Goal: Task Accomplishment & Management: Use online tool/utility

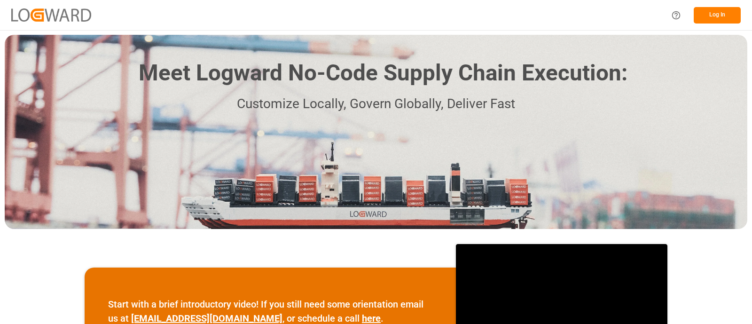
click at [708, 13] on button "Log In" at bounding box center [717, 15] width 47 height 16
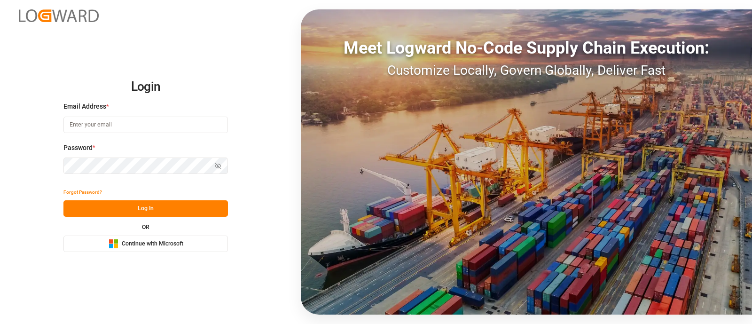
click at [146, 245] on span "Continue with Microsoft" at bounding box center [153, 244] width 62 height 8
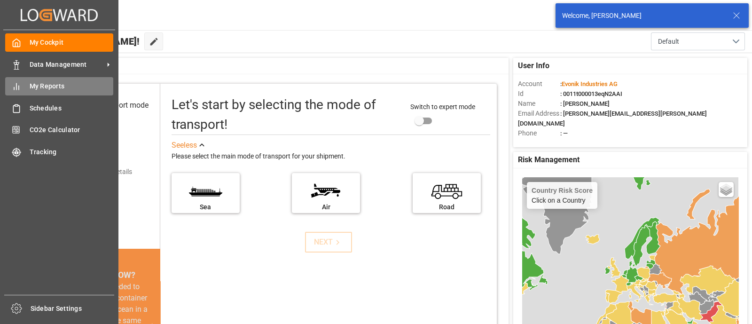
click at [41, 91] on div "My Reports My Reports" at bounding box center [59, 86] width 108 height 18
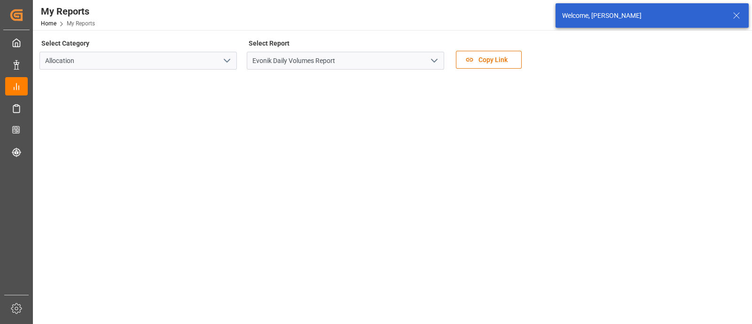
click at [439, 61] on icon "open menu" at bounding box center [434, 60] width 11 height 11
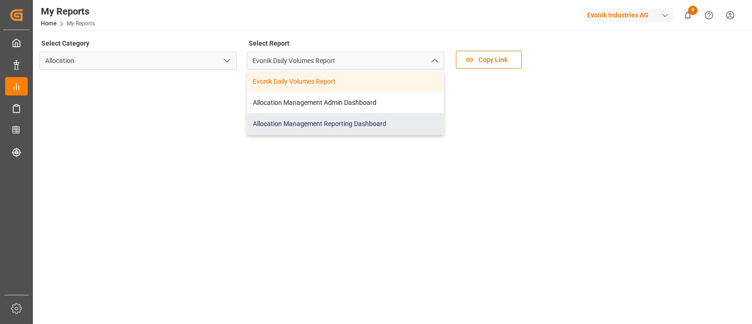
click at [349, 121] on div "Allocation Management Reporting Dashboard" at bounding box center [345, 123] width 196 height 21
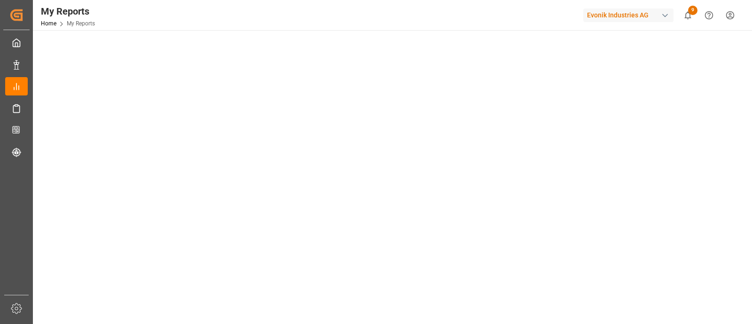
scroll to position [70, 0]
